Goal: Transaction & Acquisition: Book appointment/travel/reservation

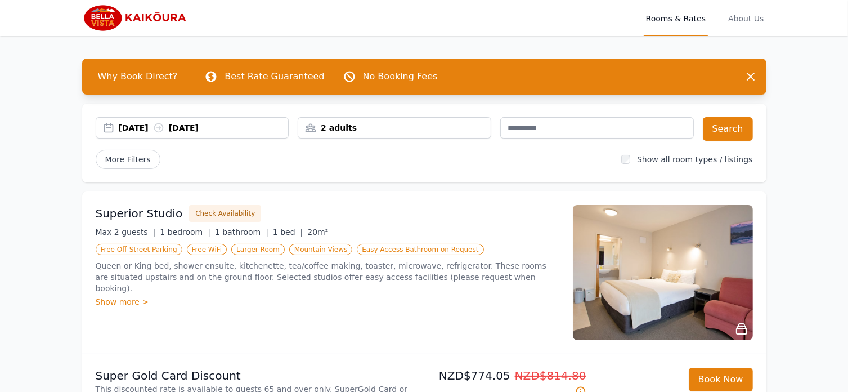
click at [340, 128] on div "2 adults" at bounding box center [394, 127] width 192 height 11
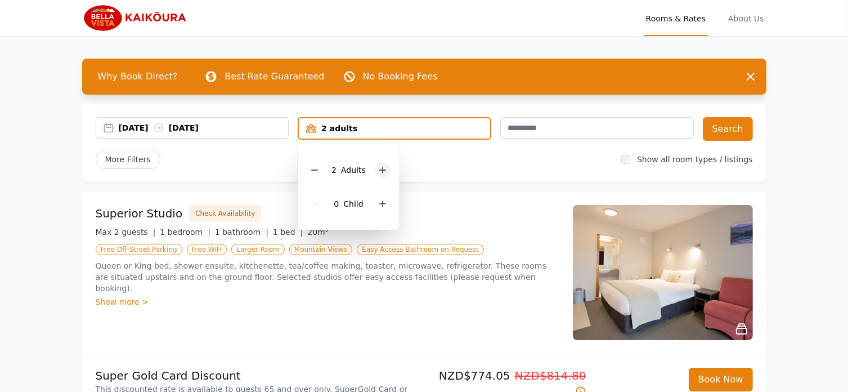
click at [380, 168] on icon at bounding box center [382, 169] width 9 height 9
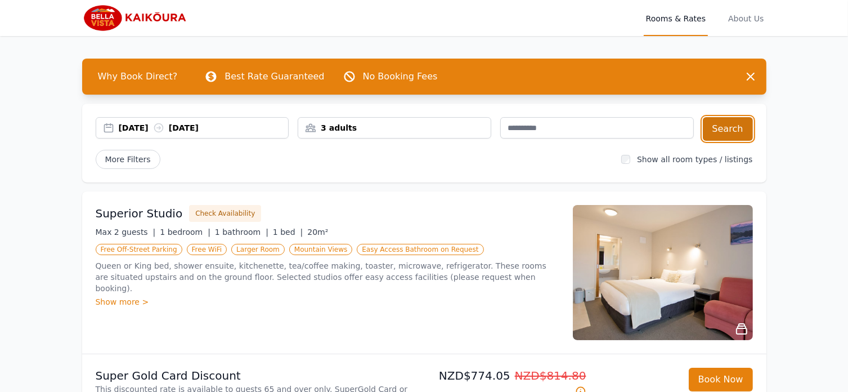
click at [729, 127] on button "Search" at bounding box center [728, 129] width 50 height 24
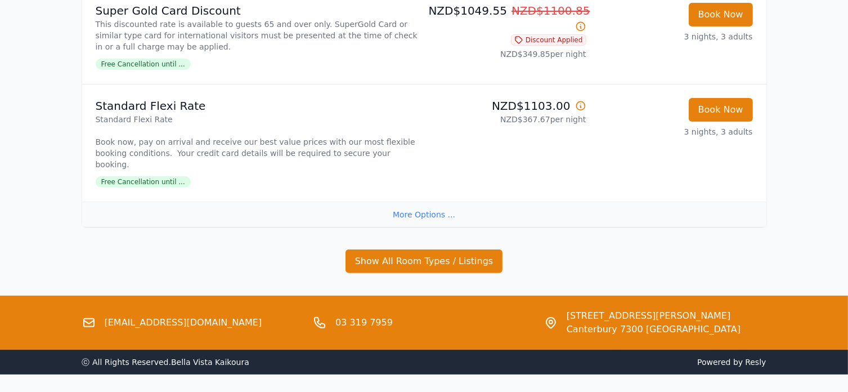
scroll to position [365, 0]
click at [423, 202] on div "More Options ..." at bounding box center [424, 213] width 684 height 25
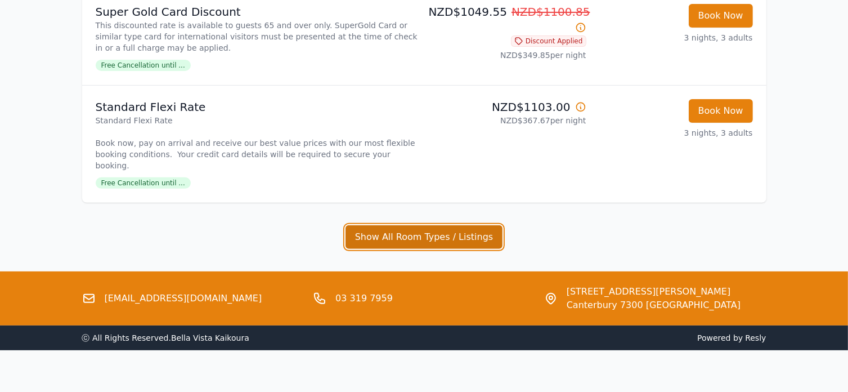
click at [420, 225] on button "Show All Room Types / Listings" at bounding box center [424, 237] width 158 height 24
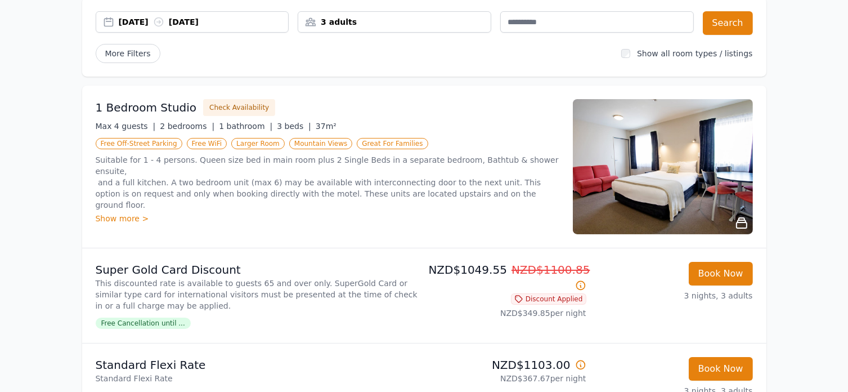
scroll to position [105, 0]
click at [128, 213] on div "Show more >" at bounding box center [328, 218] width 464 height 11
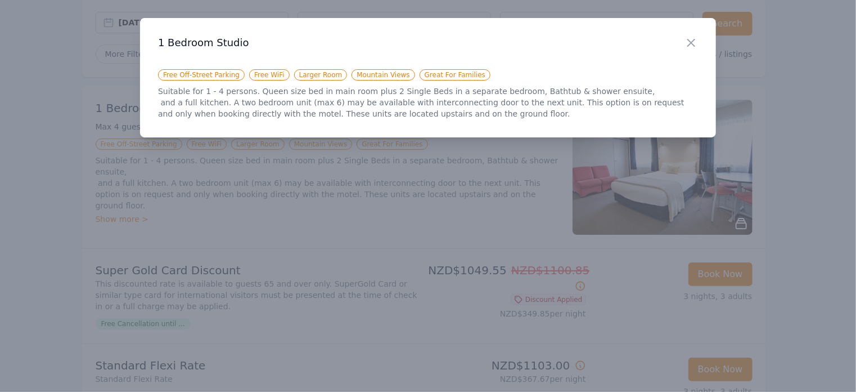
click at [533, 199] on div at bounding box center [428, 196] width 856 height 392
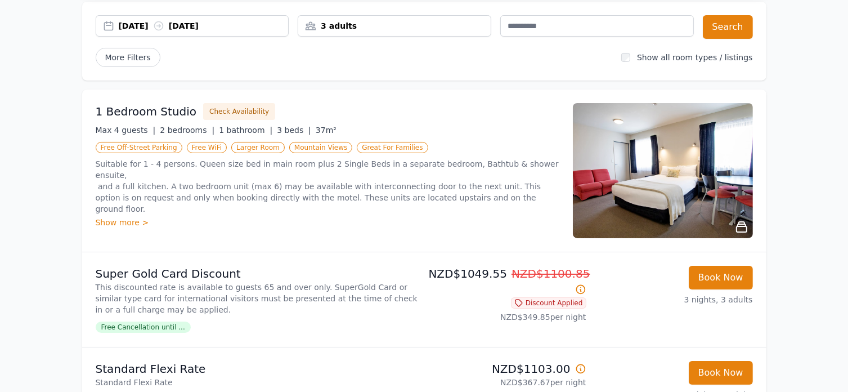
scroll to position [103, 0]
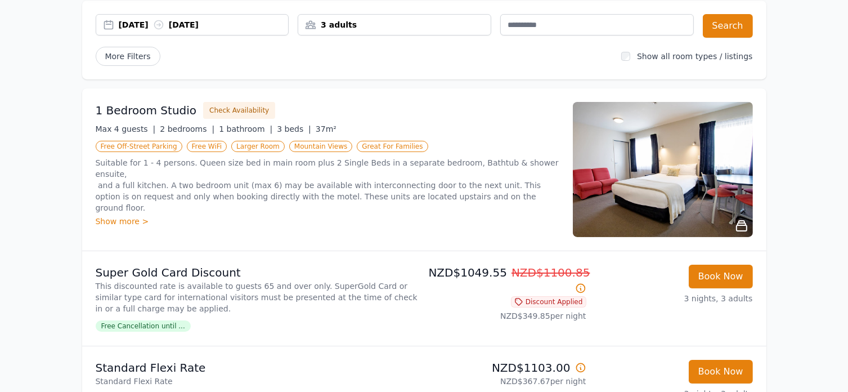
click at [339, 24] on div "3 adults" at bounding box center [394, 24] width 192 height 11
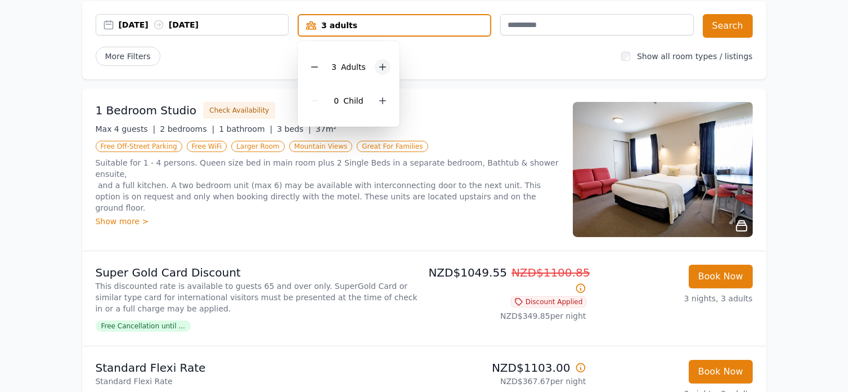
click at [384, 67] on icon at bounding box center [382, 66] width 9 height 9
click at [726, 27] on button "Search" at bounding box center [728, 26] width 50 height 24
